Goal: Task Accomplishment & Management: Complete application form

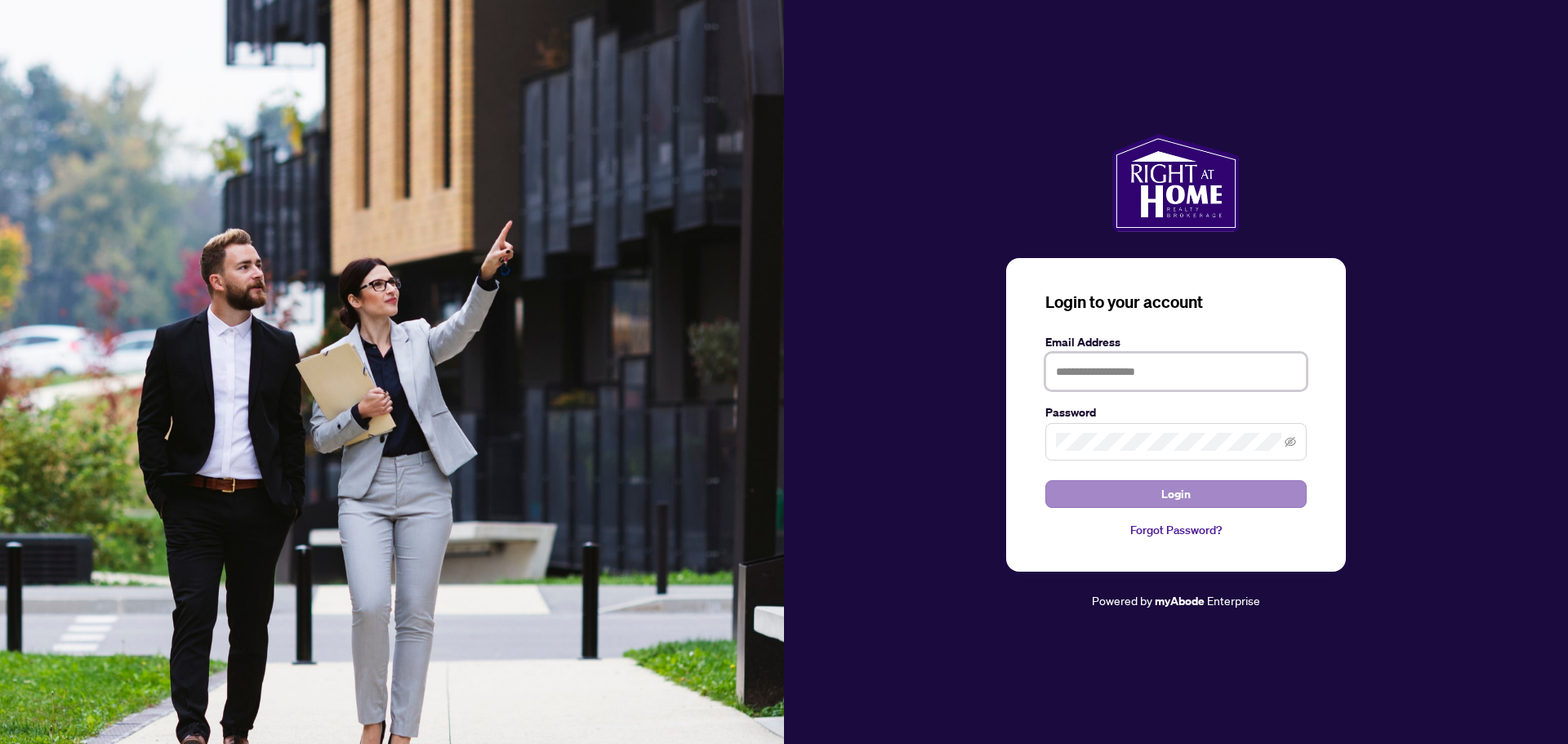
type input "**********"
click at [1122, 498] on button "Login" at bounding box center [1176, 494] width 262 height 28
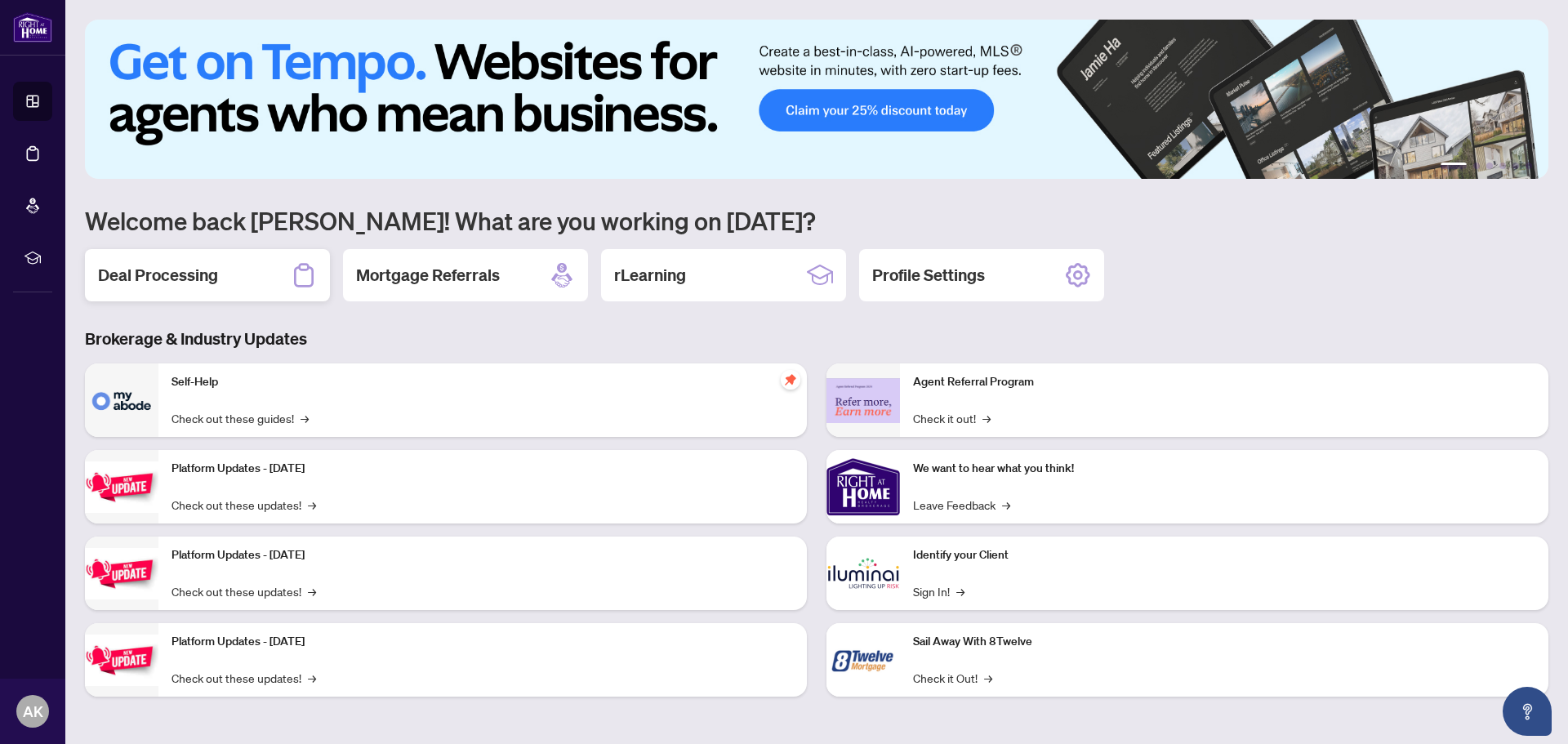
click at [226, 286] on div "Deal Processing" at bounding box center [207, 275] width 245 height 52
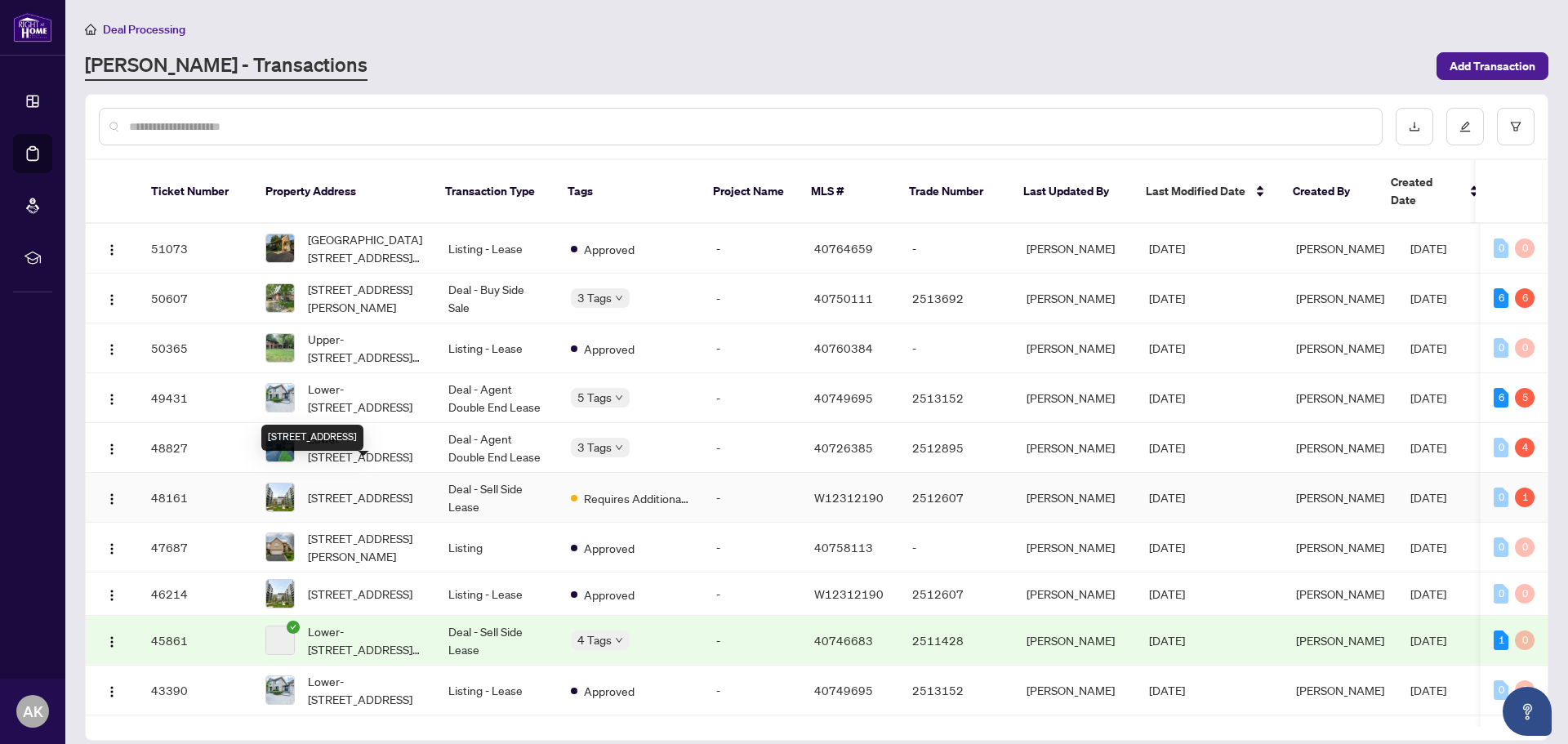
click at [335, 488] on span "[STREET_ADDRESS]" at bounding box center [361, 496] width 104 height 18
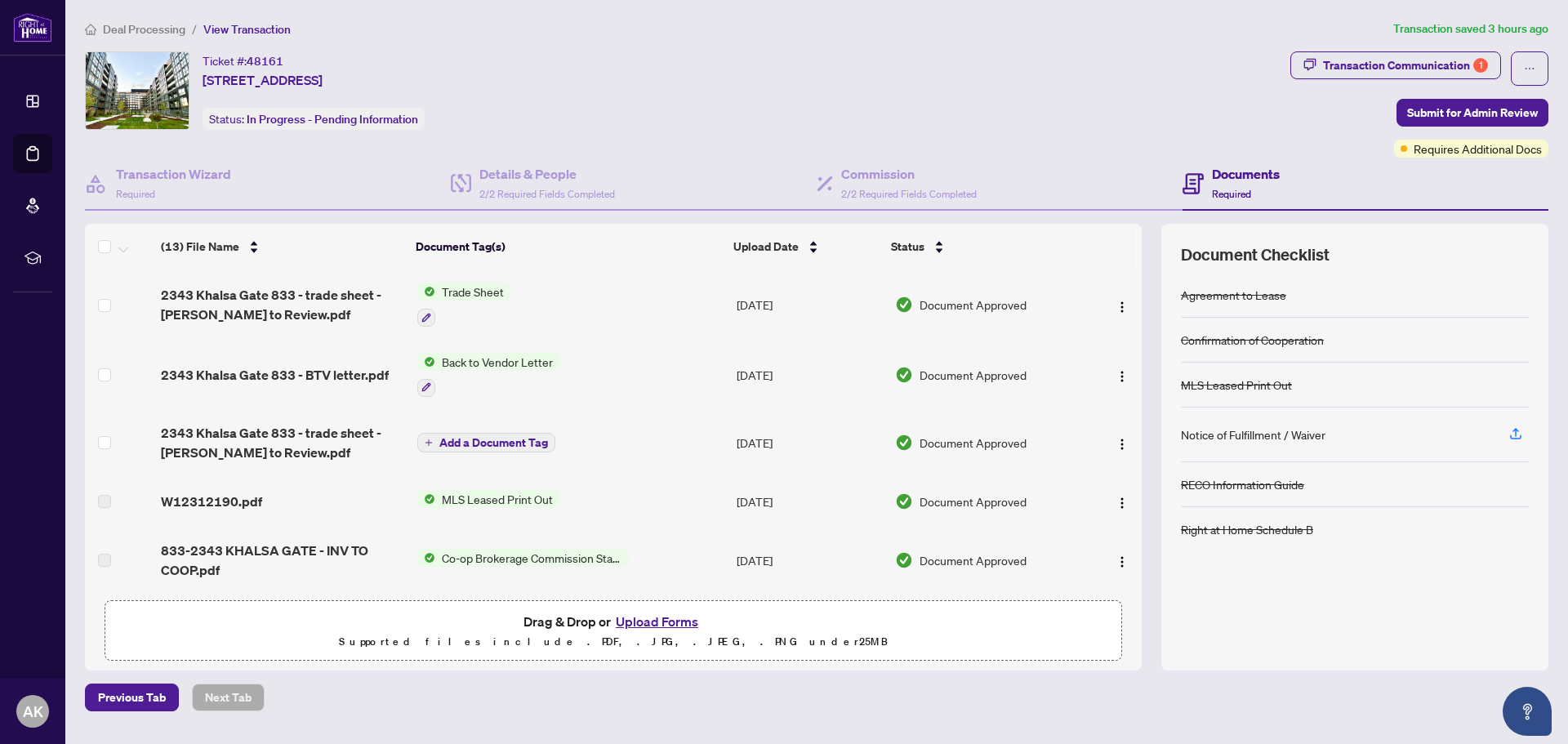
scroll to position [562, 0]
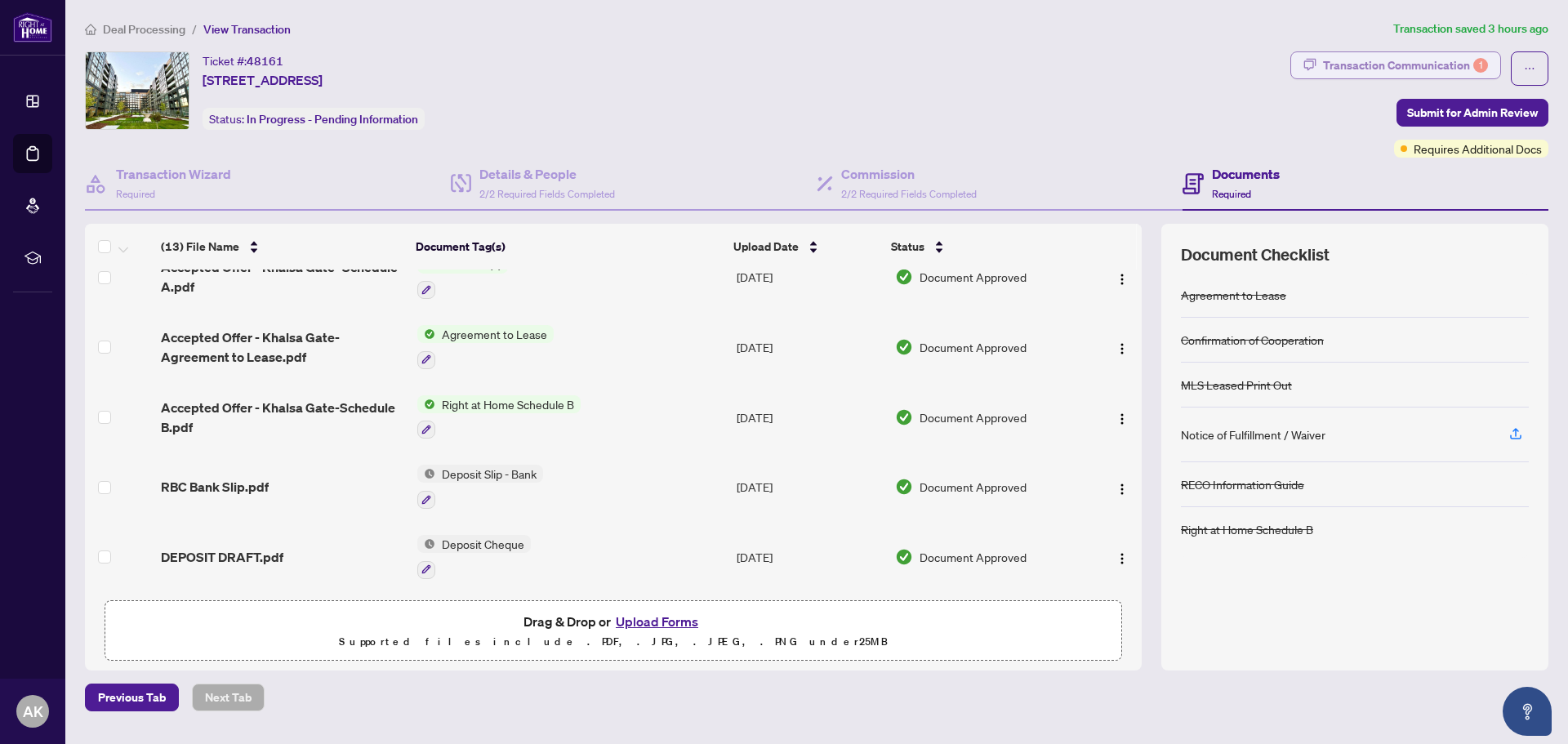
click at [1401, 73] on div "Transaction Communication 1" at bounding box center [1405, 65] width 165 height 26
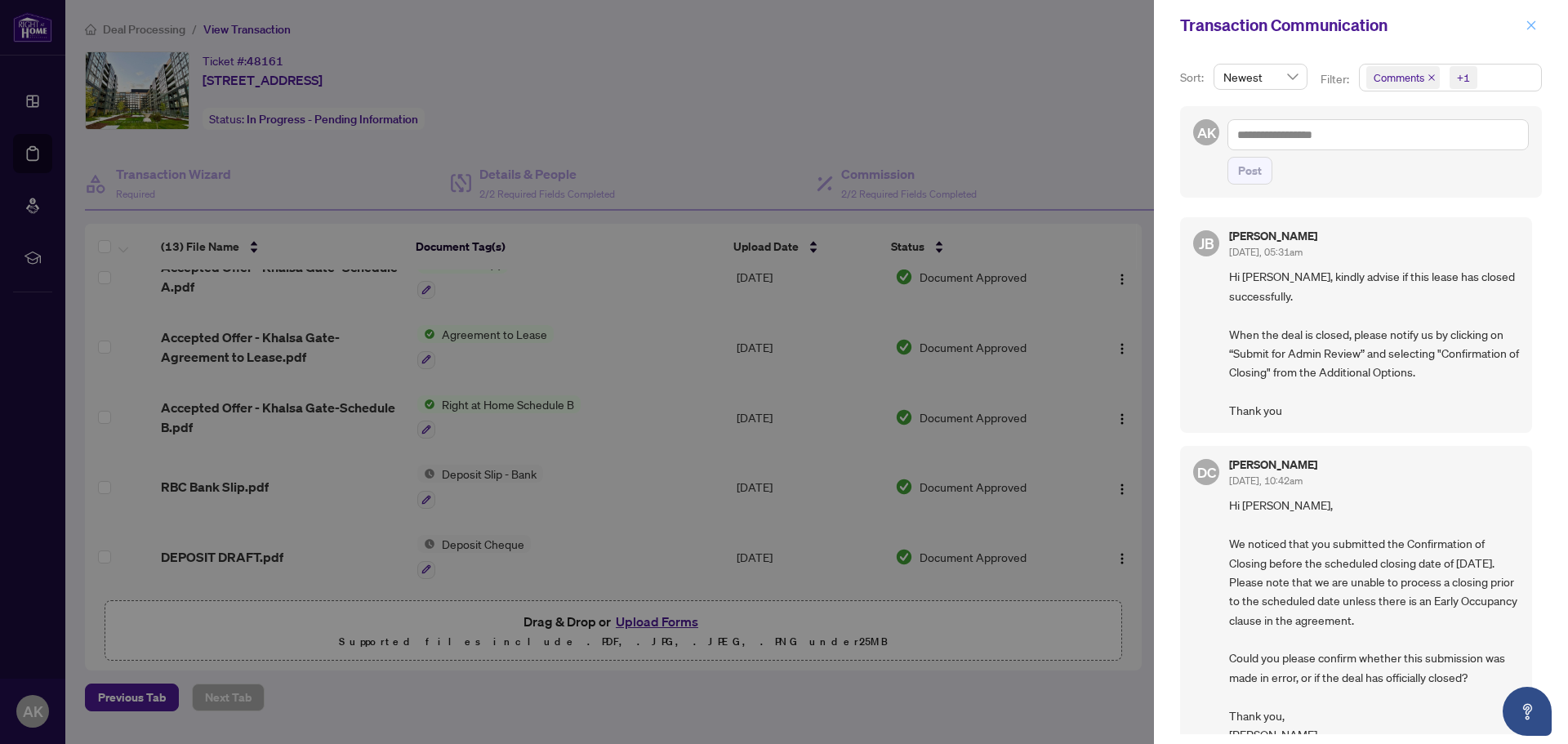
click at [1531, 21] on icon "close" at bounding box center [1532, 25] width 11 height 11
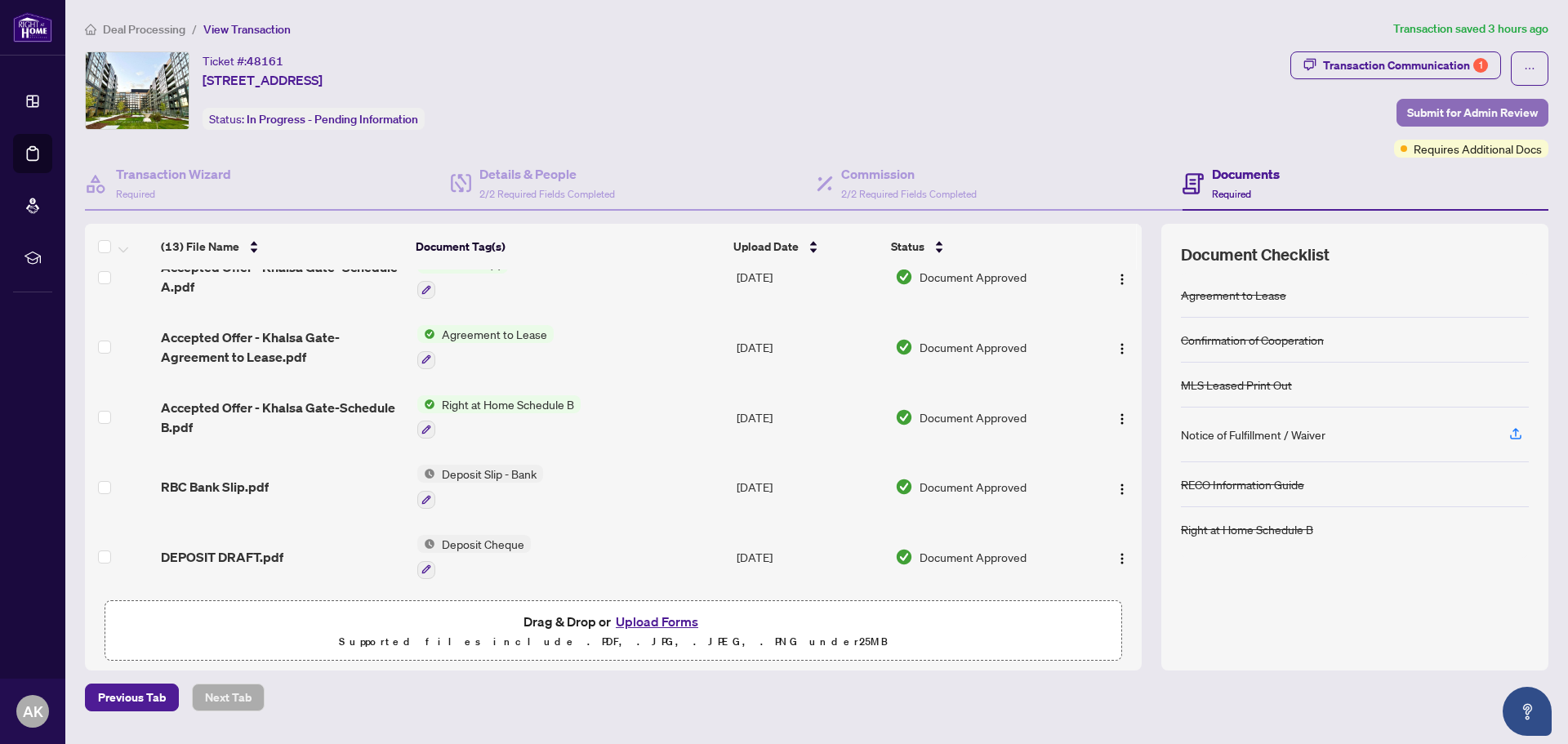
click at [1493, 118] on span "Submit for Admin Review" at bounding box center [1473, 113] width 130 height 26
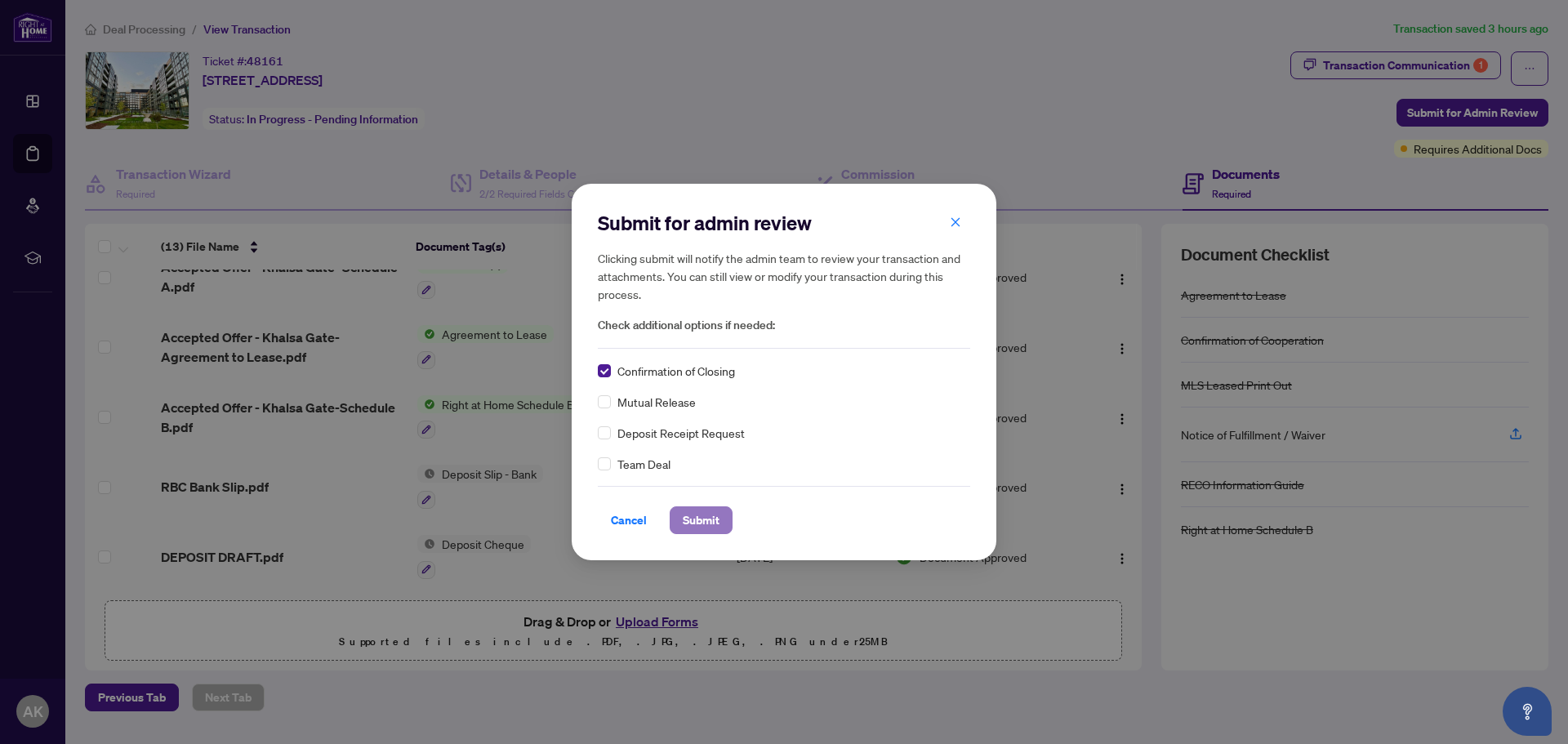
click at [692, 518] on span "Submit" at bounding box center [701, 520] width 36 height 26
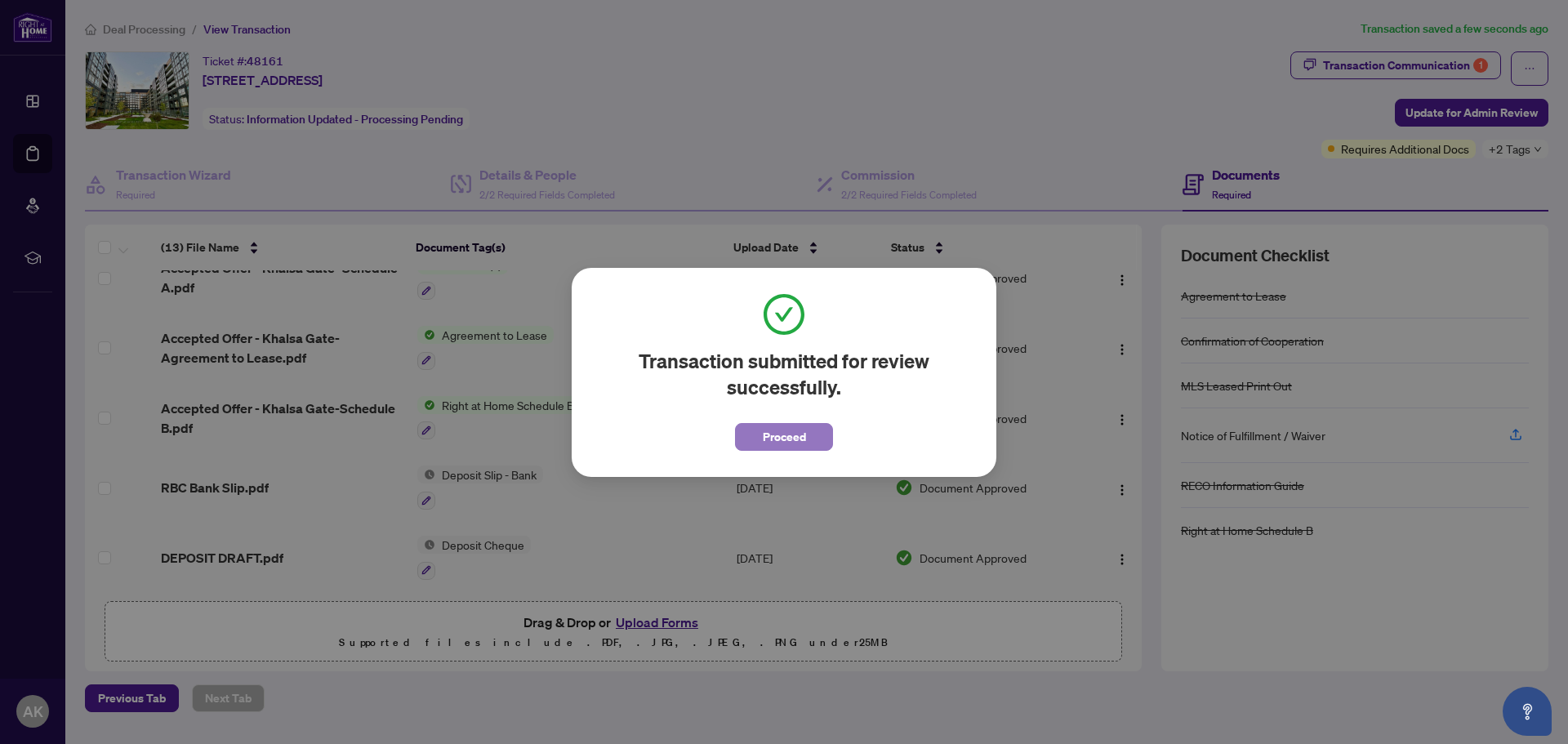
click at [774, 445] on span "Proceed" at bounding box center [784, 437] width 43 height 26
